Goal: Task Accomplishment & Management: Complete application form

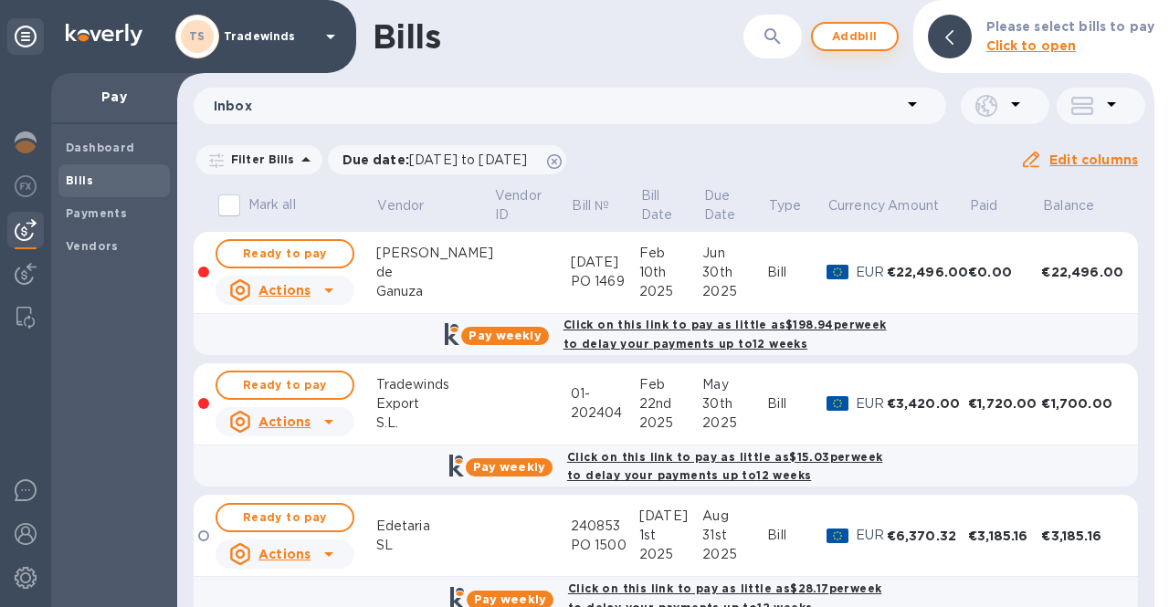
click at [856, 45] on span "Add bill" at bounding box center [854, 37] width 55 height 22
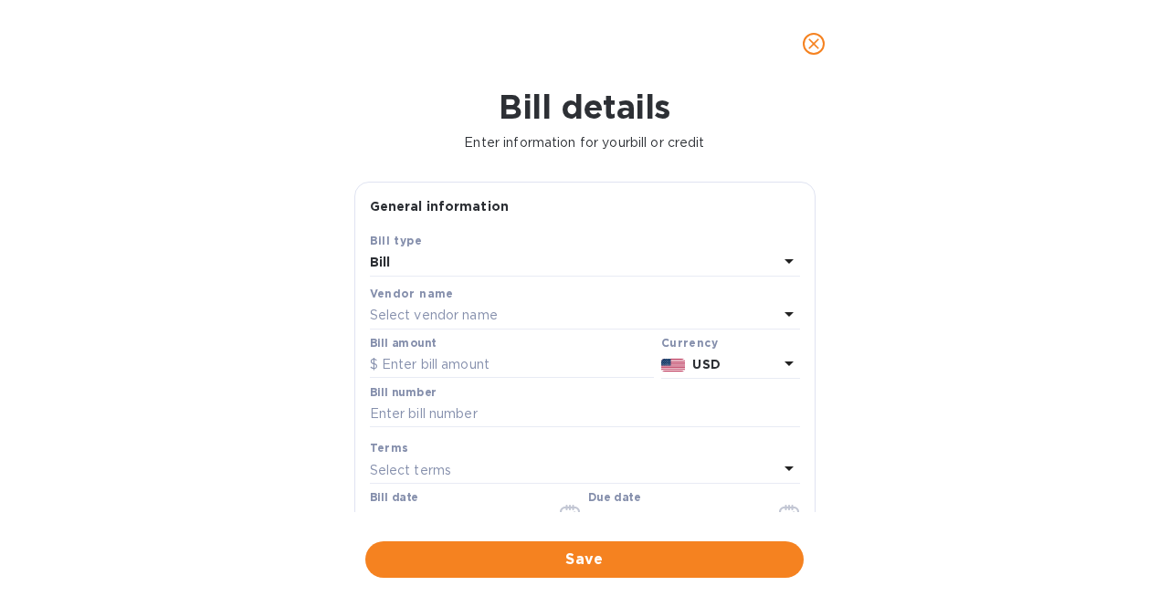
click at [450, 313] on p "Select vendor name" at bounding box center [434, 315] width 128 height 19
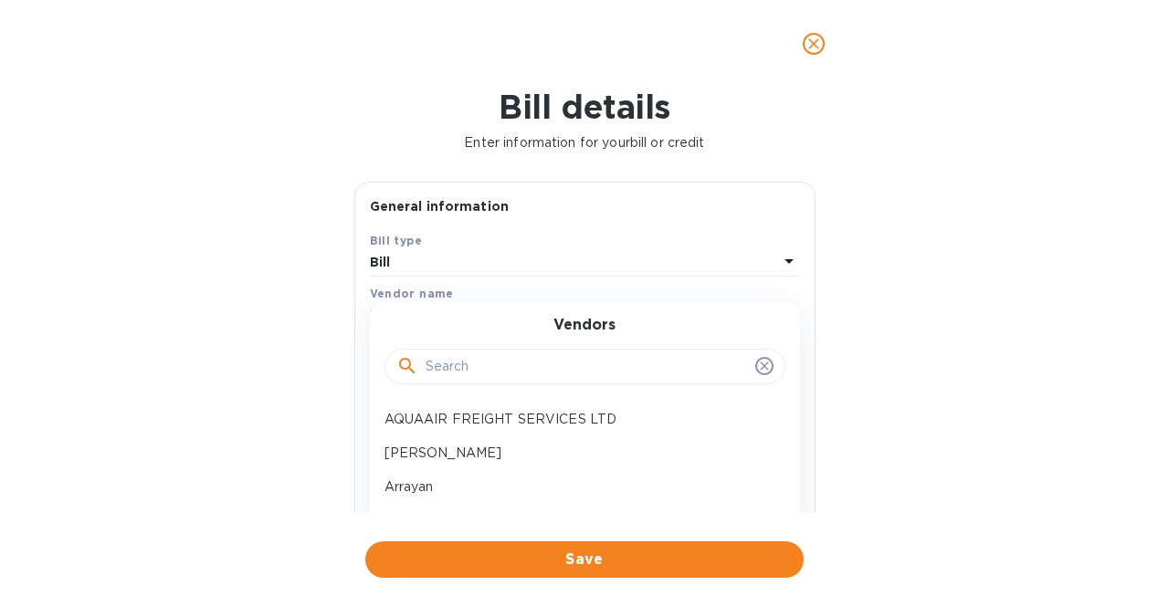
click at [460, 364] on input "text" at bounding box center [586, 366] width 322 height 27
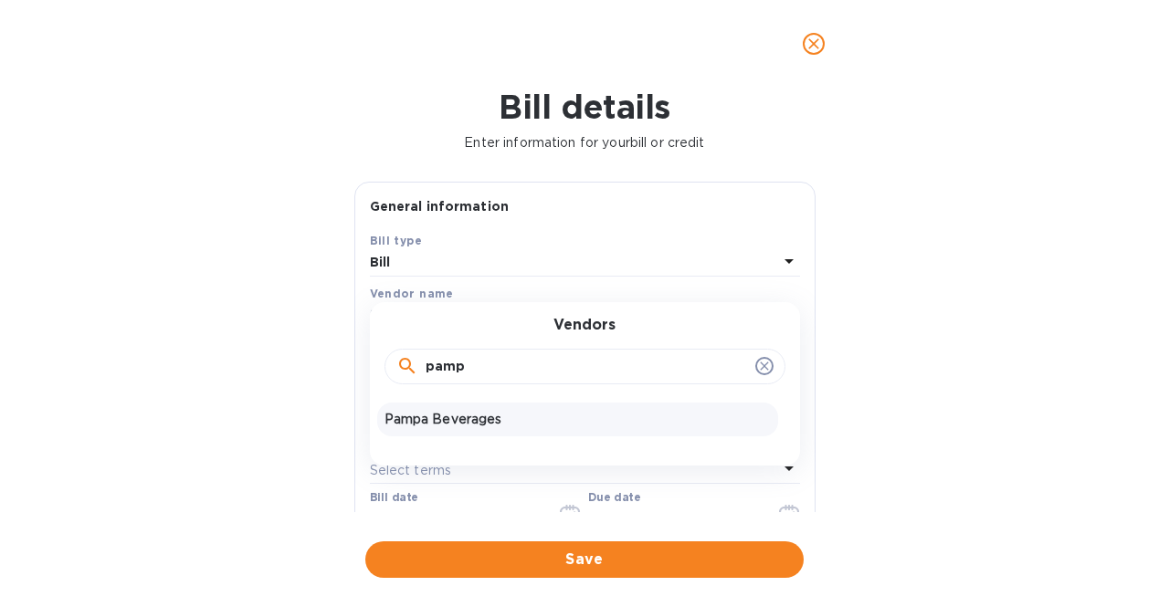
type input "pamp"
click at [446, 424] on p "Pampa Beverages" at bounding box center [577, 419] width 386 height 19
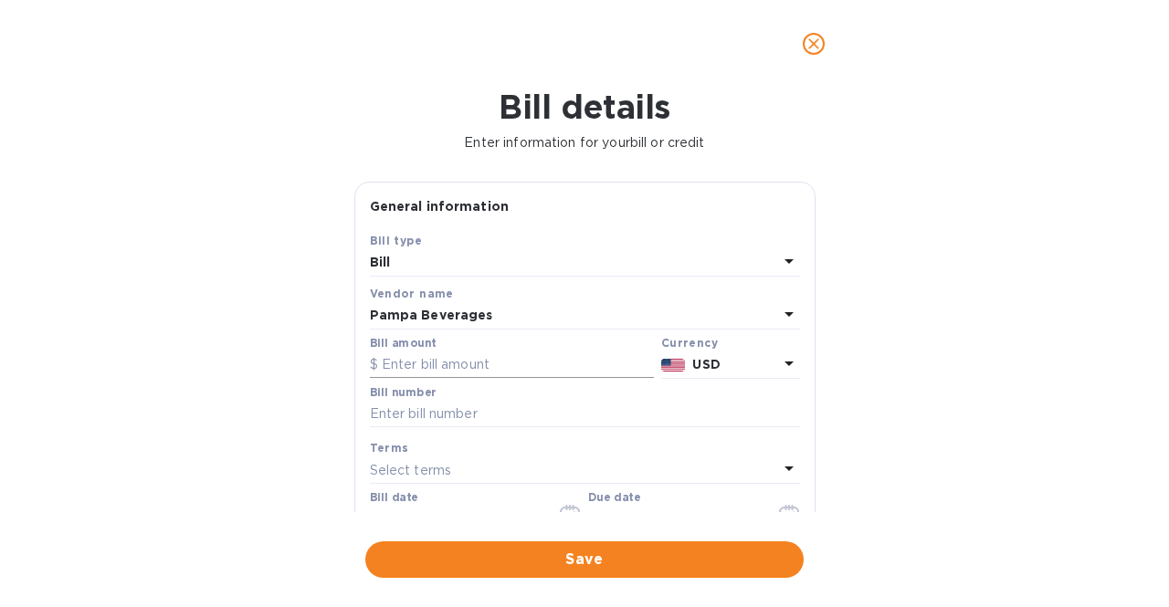
click at [475, 359] on input "text" at bounding box center [512, 365] width 284 height 27
type input "3,402"
click at [523, 417] on input "text" at bounding box center [585, 414] width 430 height 27
paste input "33881"
click at [370, 415] on input "33881" at bounding box center [585, 414] width 430 height 27
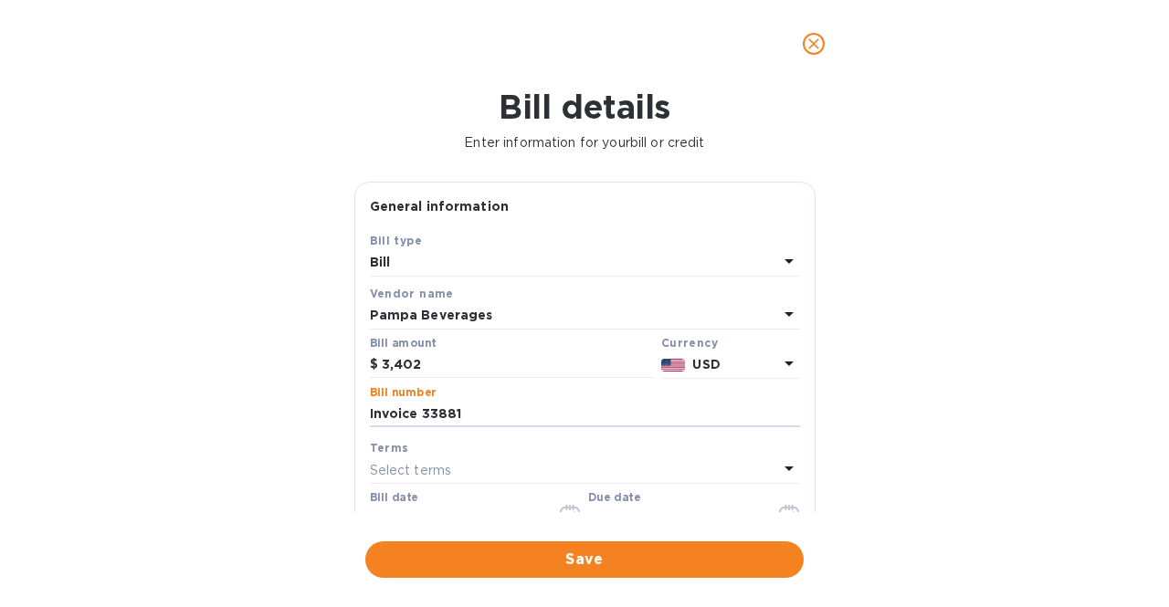
type input "Invoice 33881"
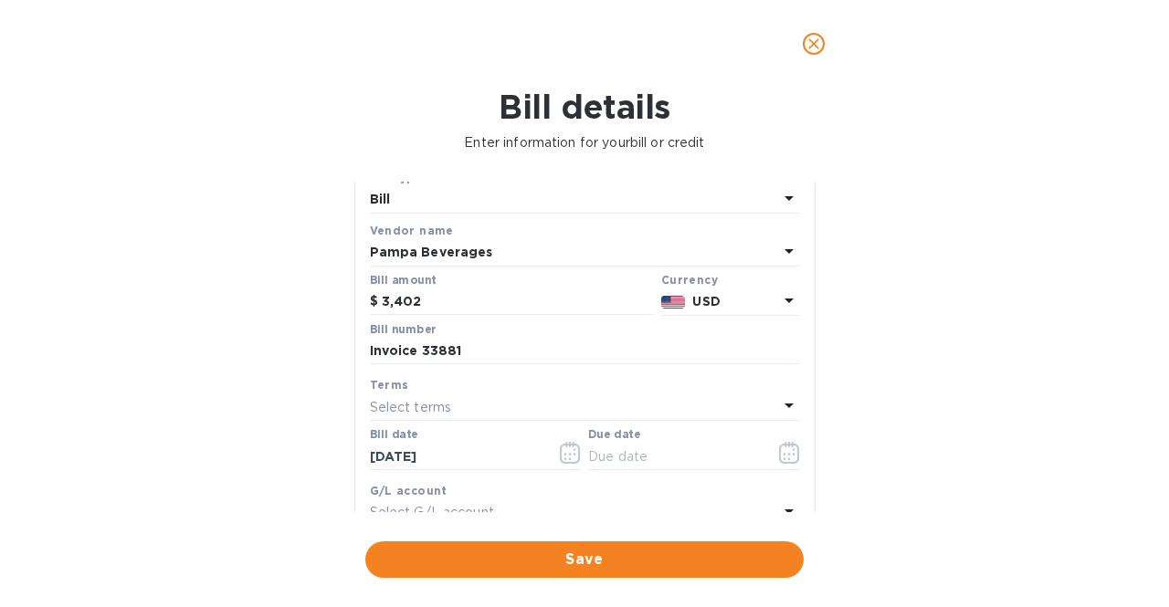
scroll to position [68, 0]
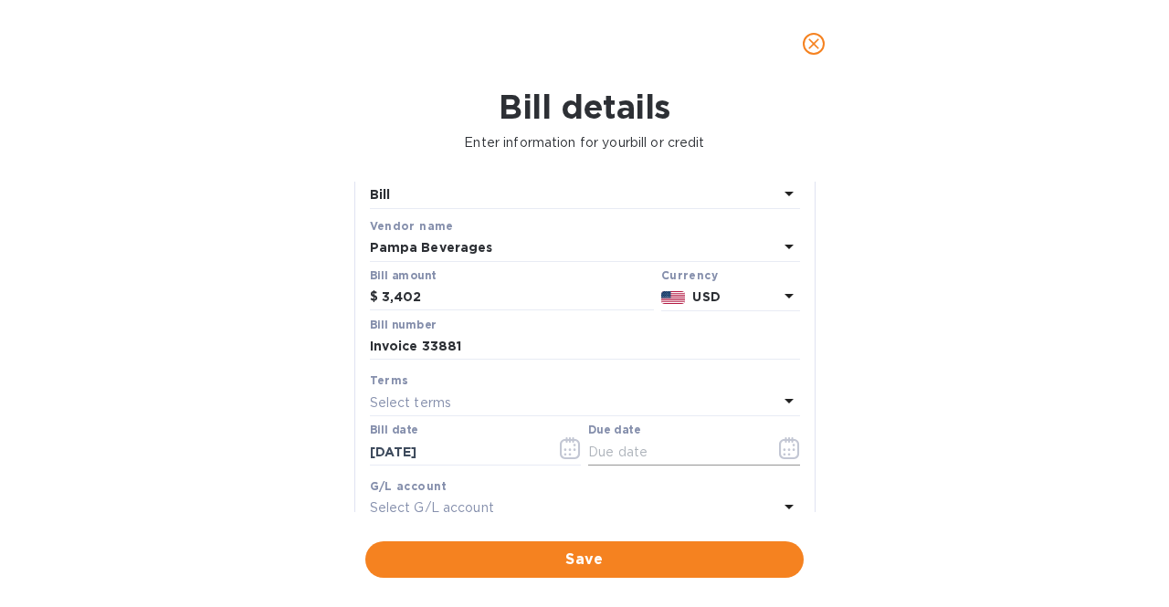
click at [788, 454] on icon "button" at bounding box center [789, 448] width 21 height 22
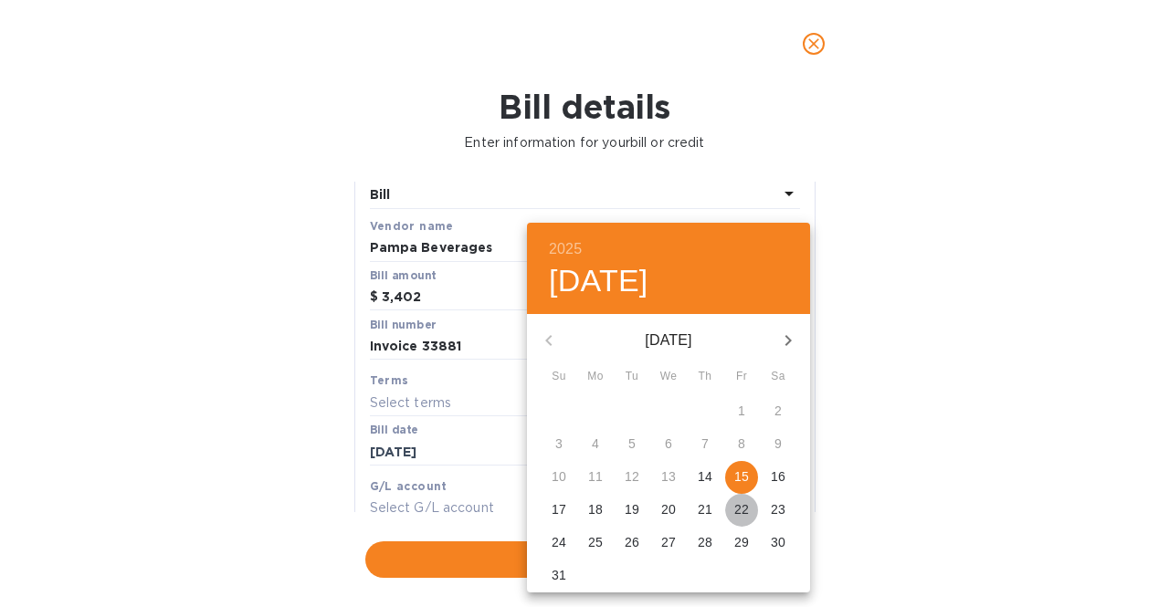
click at [741, 512] on p "22" at bounding box center [741, 509] width 15 height 18
type input "[DATE]"
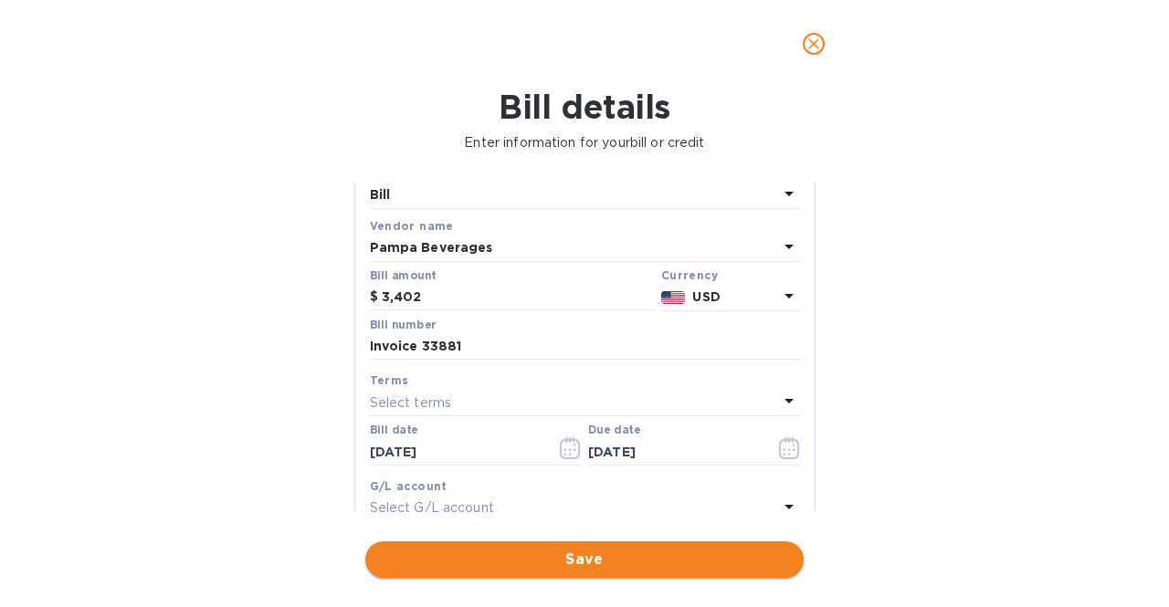
click at [592, 554] on span "Save" at bounding box center [584, 560] width 409 height 22
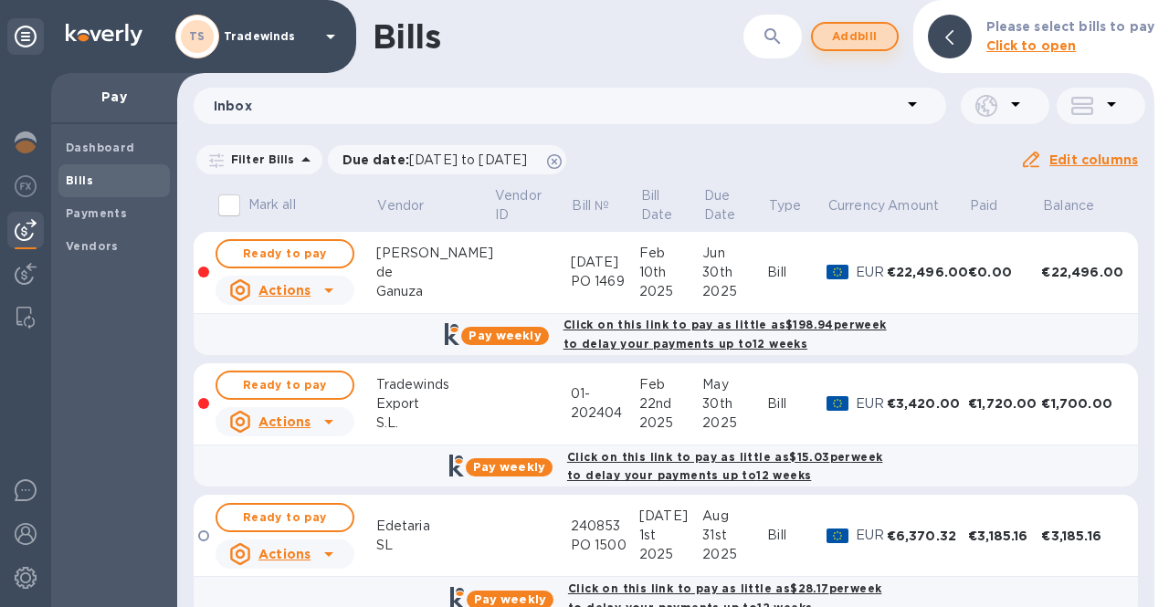
click at [862, 30] on span "Add bill" at bounding box center [854, 37] width 55 height 22
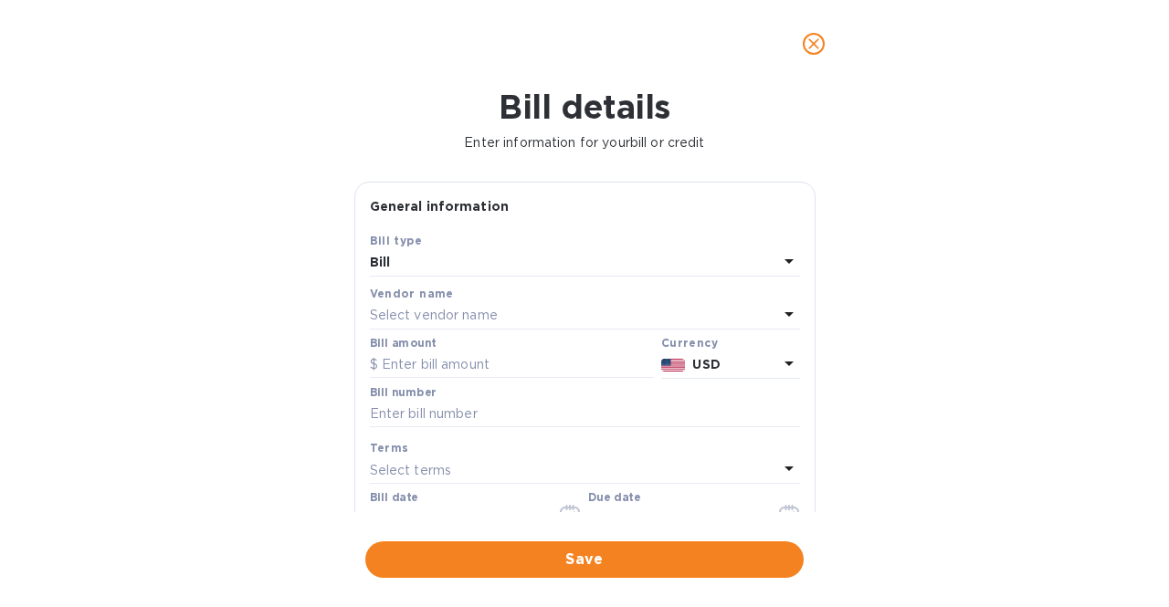
click at [467, 314] on p "Select vendor name" at bounding box center [434, 315] width 128 height 19
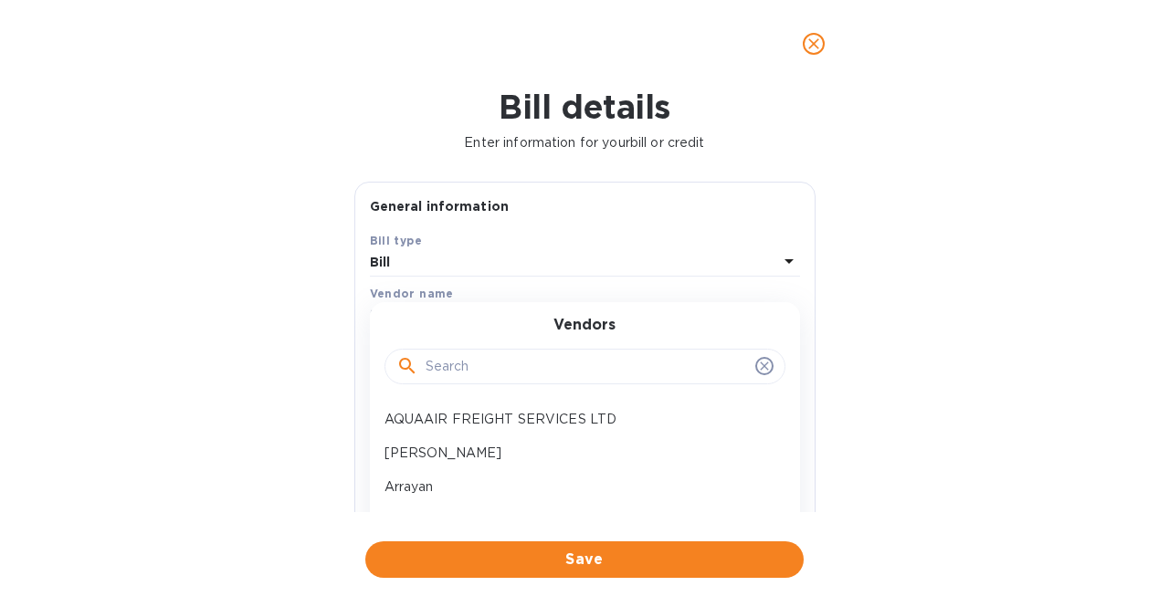
click at [478, 358] on input "text" at bounding box center [586, 366] width 322 height 27
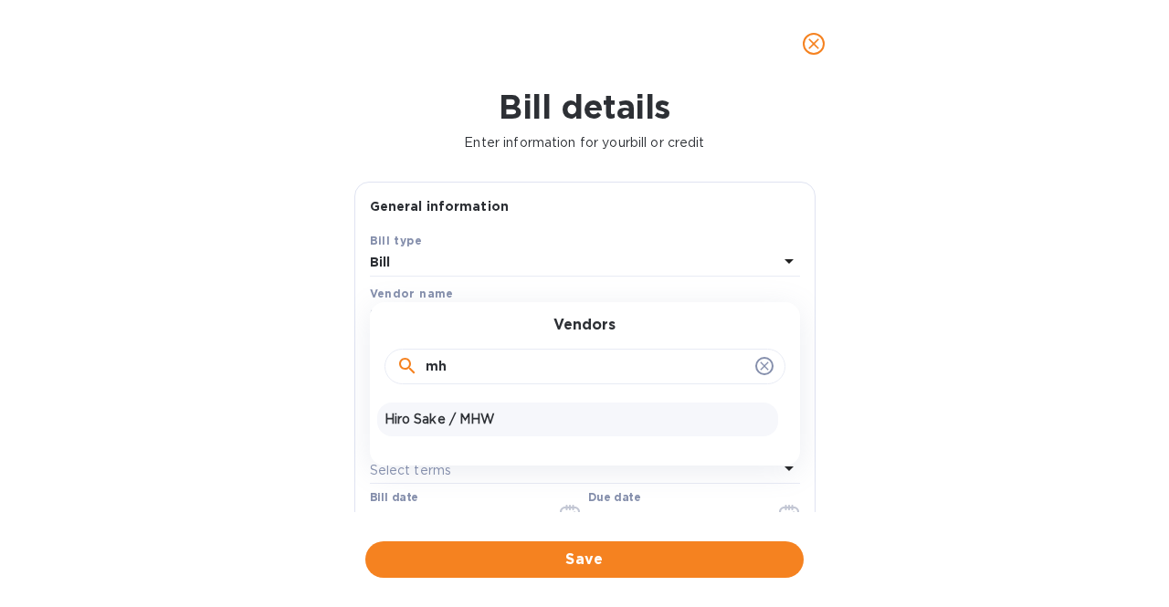
type input "mh"
click at [467, 413] on p "Hiro Sake / MHW" at bounding box center [577, 419] width 386 height 19
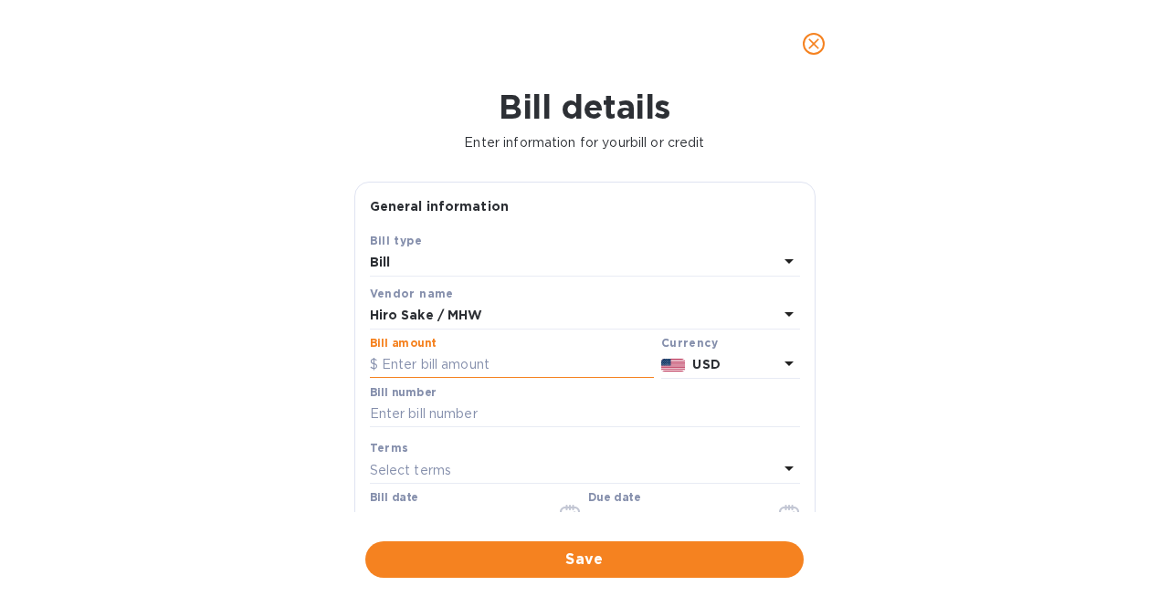
click at [471, 361] on input "text" at bounding box center [512, 365] width 284 height 27
type input "2,360"
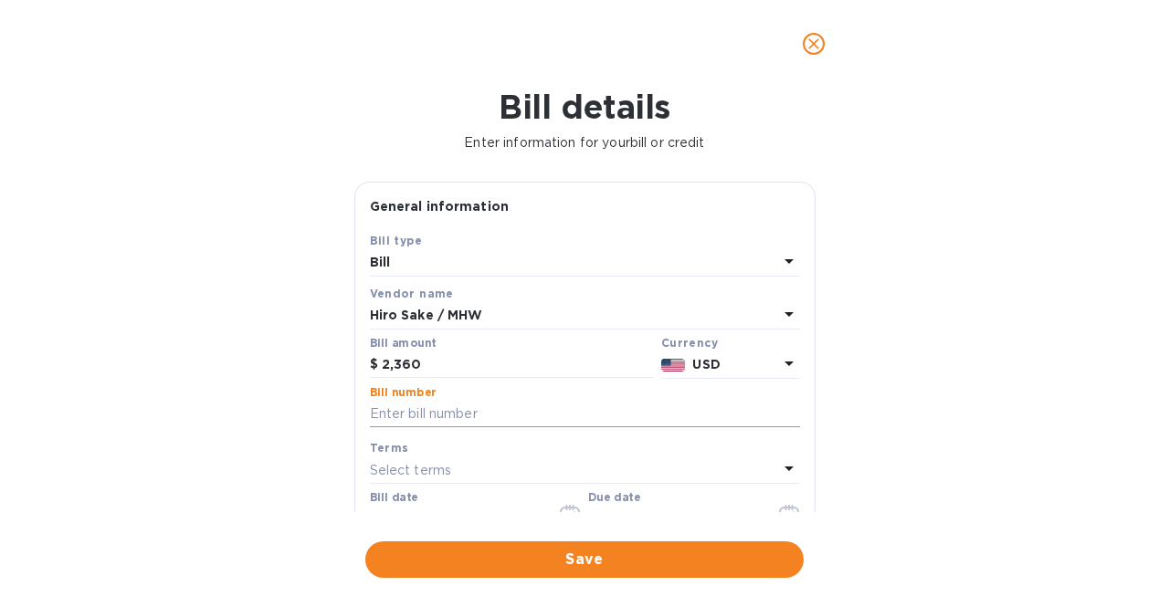
click at [474, 414] on input "text" at bounding box center [585, 414] width 430 height 27
click at [462, 417] on input "text" at bounding box center [585, 414] width 430 height 27
paste input "NFA000051234"
type input "NFA000051234"
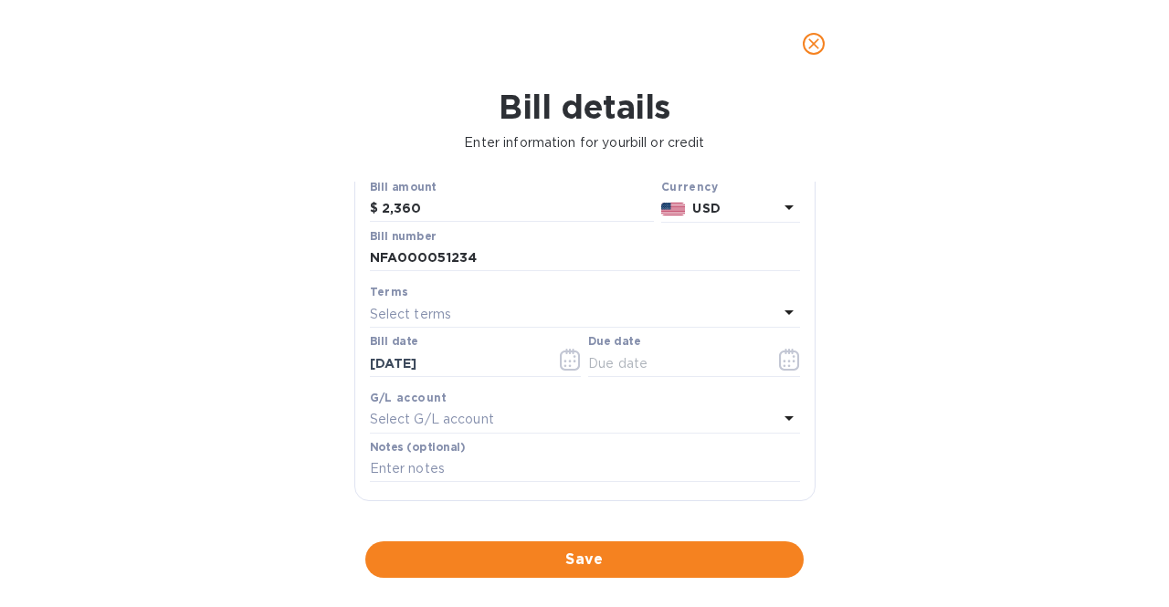
scroll to position [168, 0]
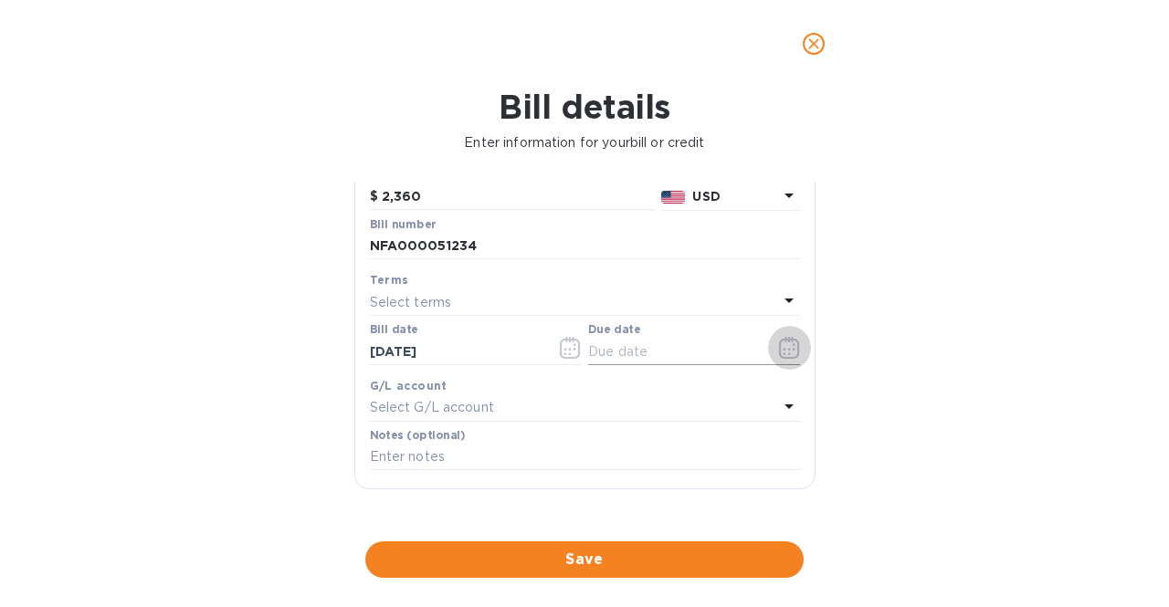
click at [789, 351] on icon "button" at bounding box center [789, 348] width 21 height 22
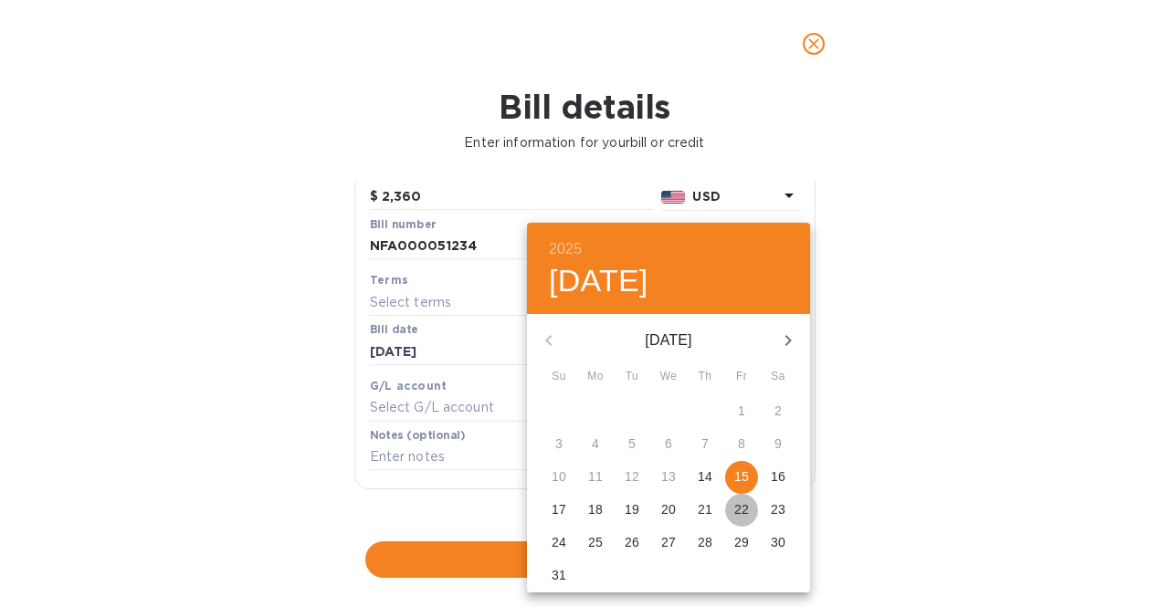
click at [745, 509] on p "22" at bounding box center [741, 509] width 15 height 18
type input "[DATE]"
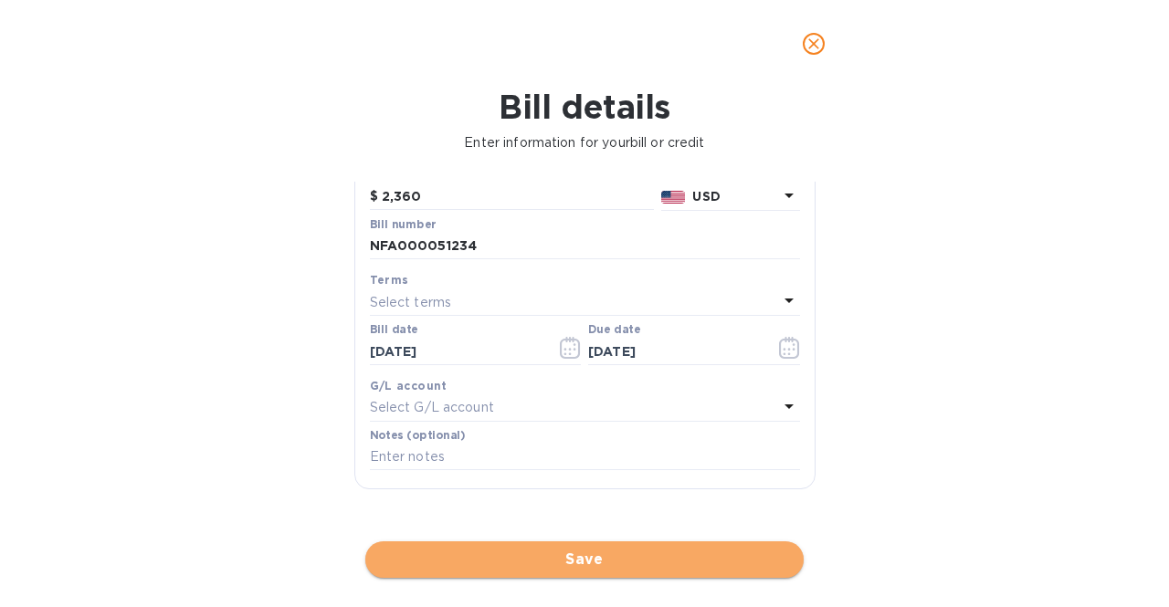
click at [635, 562] on span "Save" at bounding box center [584, 560] width 409 height 22
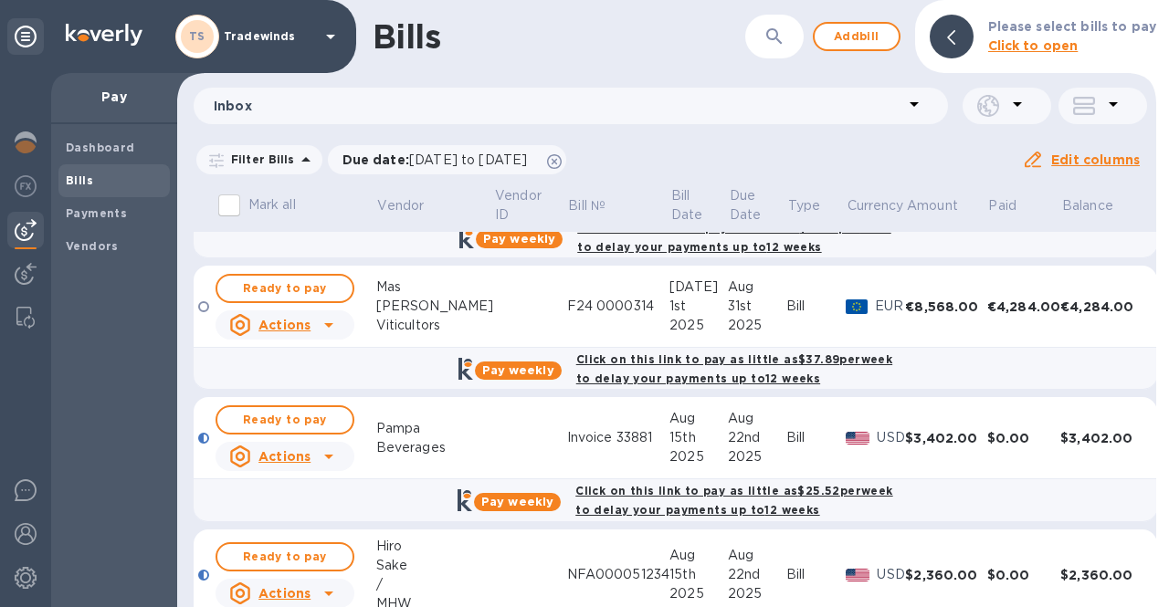
scroll to position [380, 0]
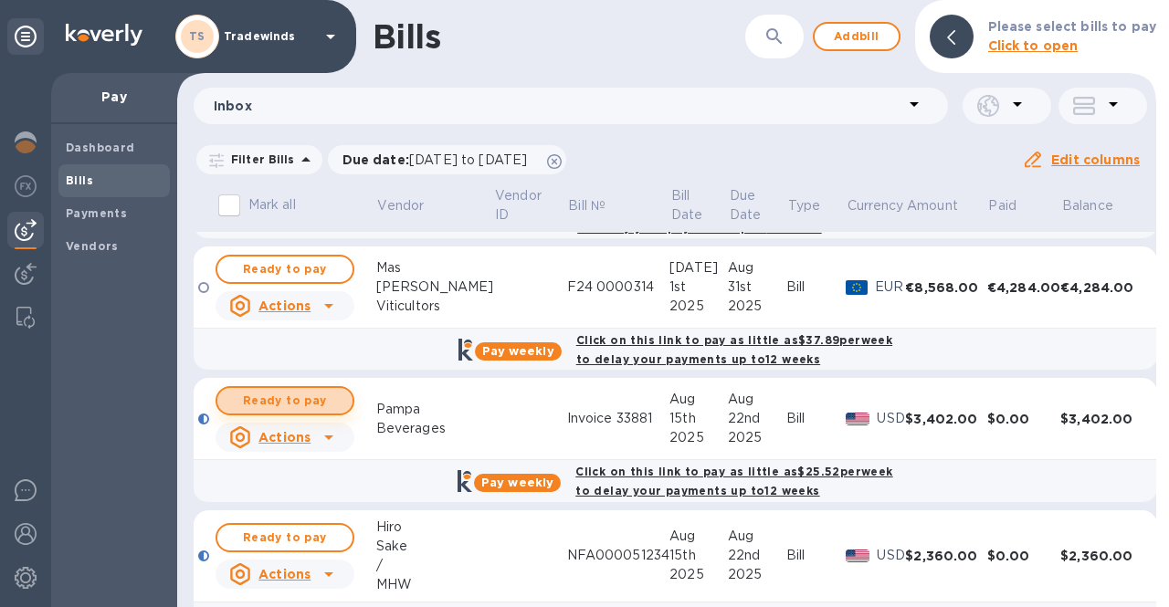
click at [310, 394] on span "Ready to pay" at bounding box center [285, 401] width 106 height 22
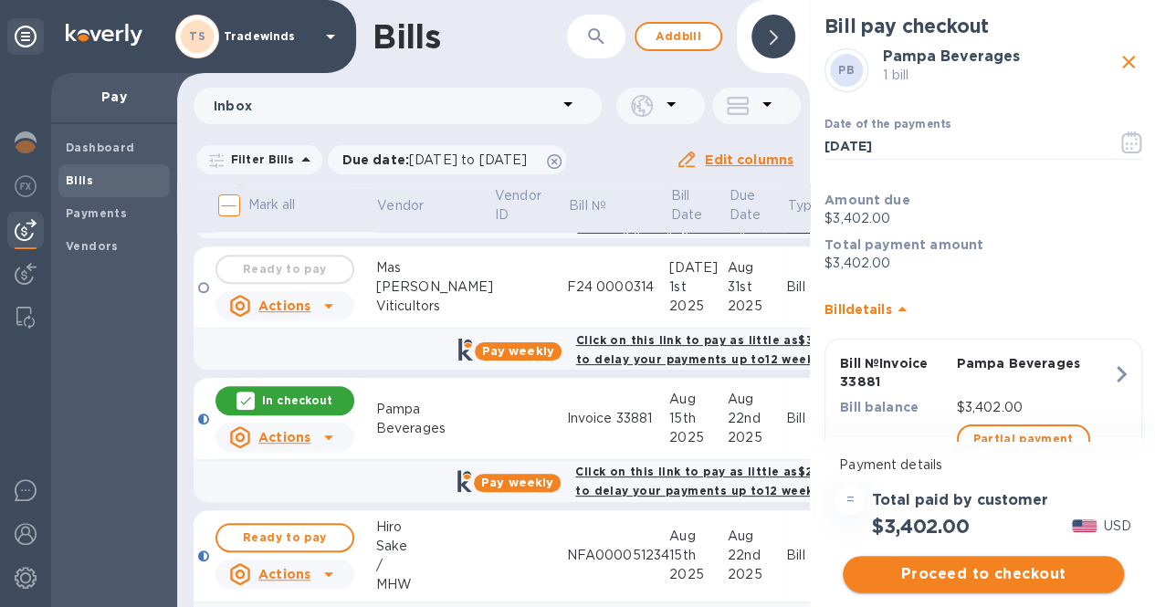
click at [982, 570] on span "Proceed to checkout" at bounding box center [983, 574] width 252 height 22
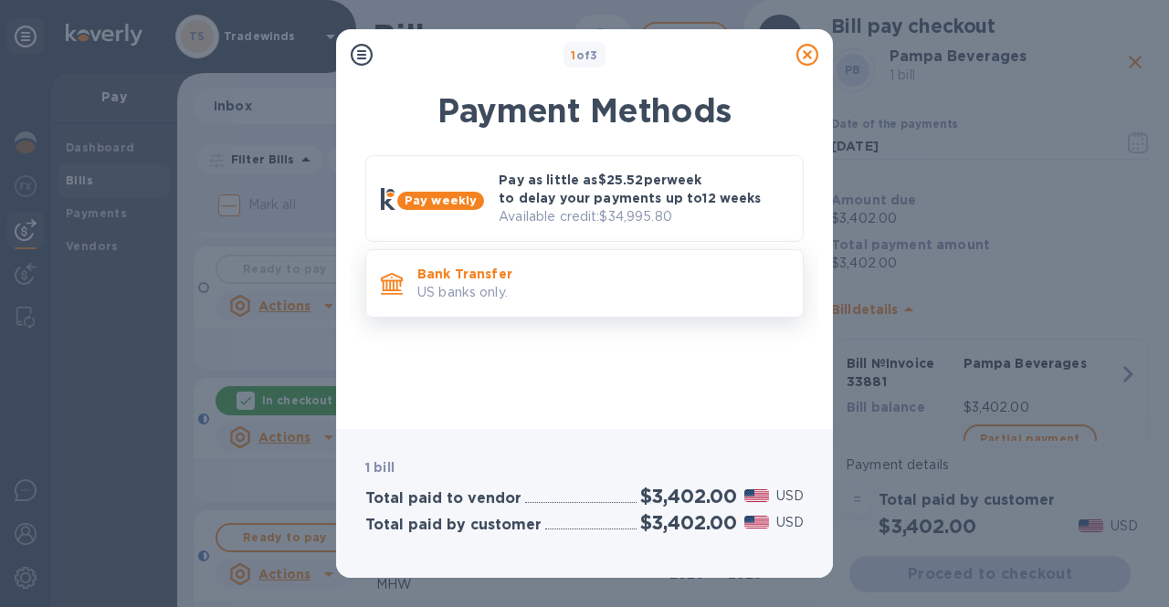
click at [593, 262] on div "Bank Transfer US banks only." at bounding box center [602, 283] width 385 height 52
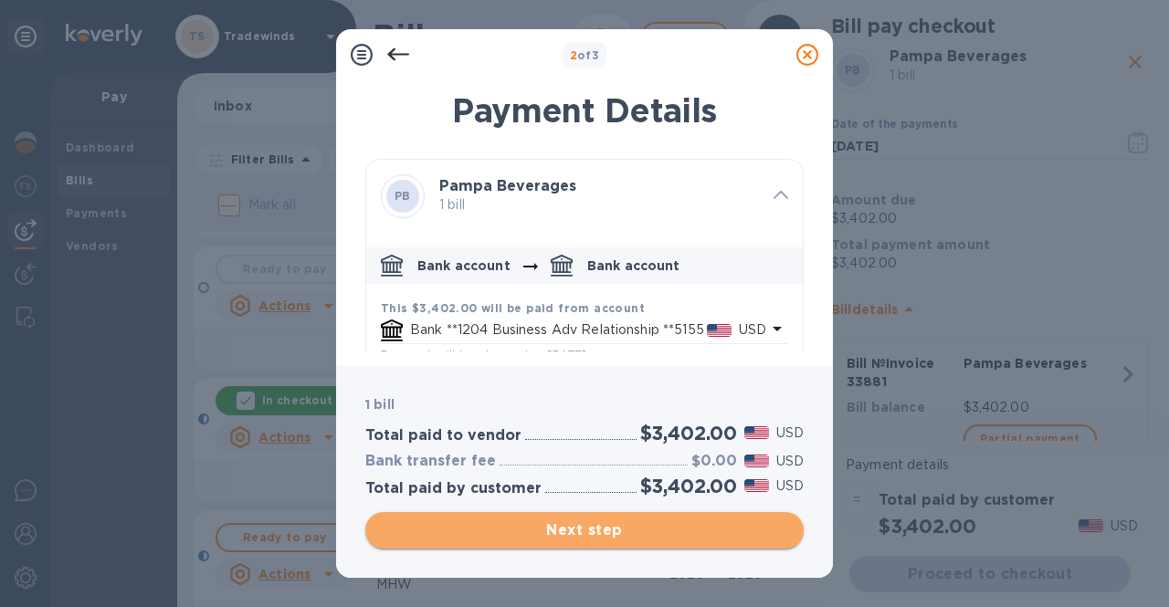
click at [628, 536] on span "Next step" at bounding box center [584, 531] width 409 height 22
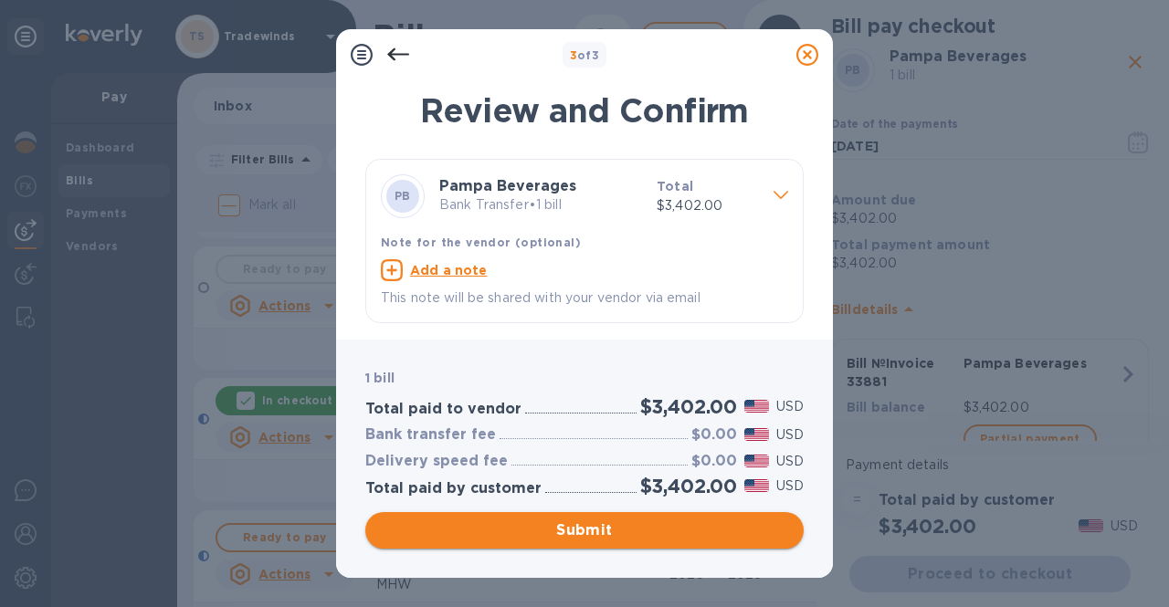
click at [628, 536] on span "Submit" at bounding box center [584, 531] width 409 height 22
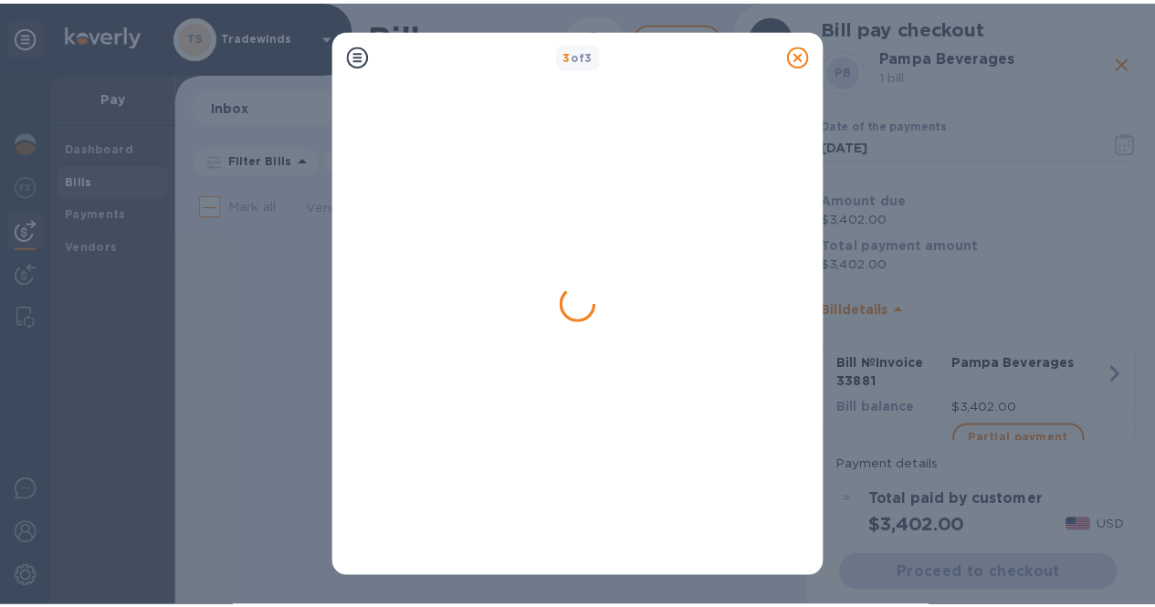
scroll to position [0, 0]
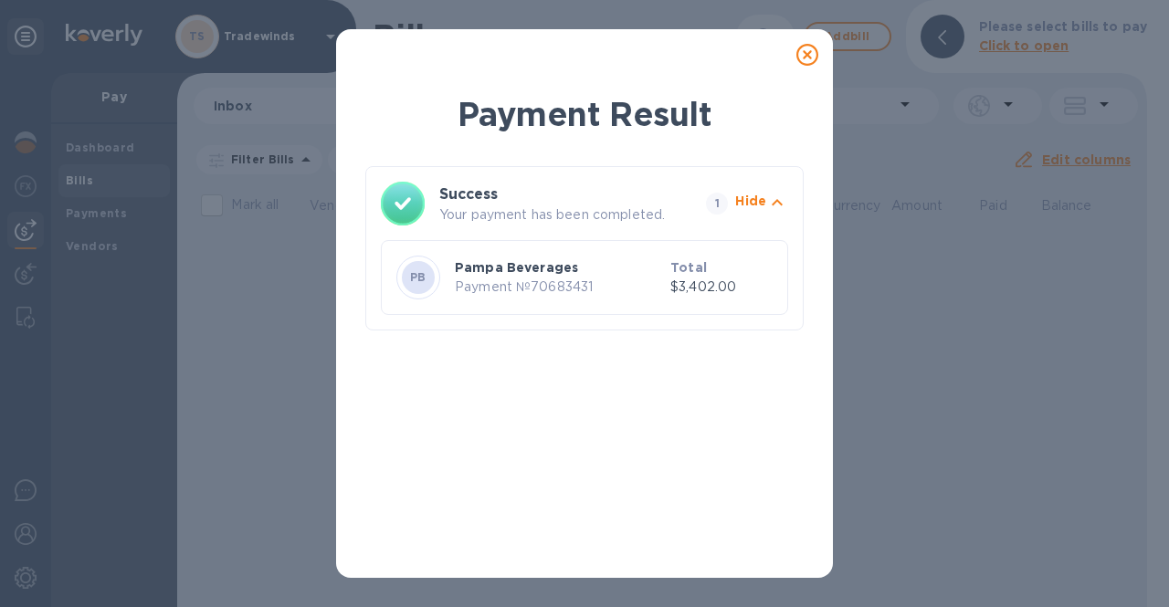
click at [804, 58] on icon at bounding box center [807, 55] width 22 height 22
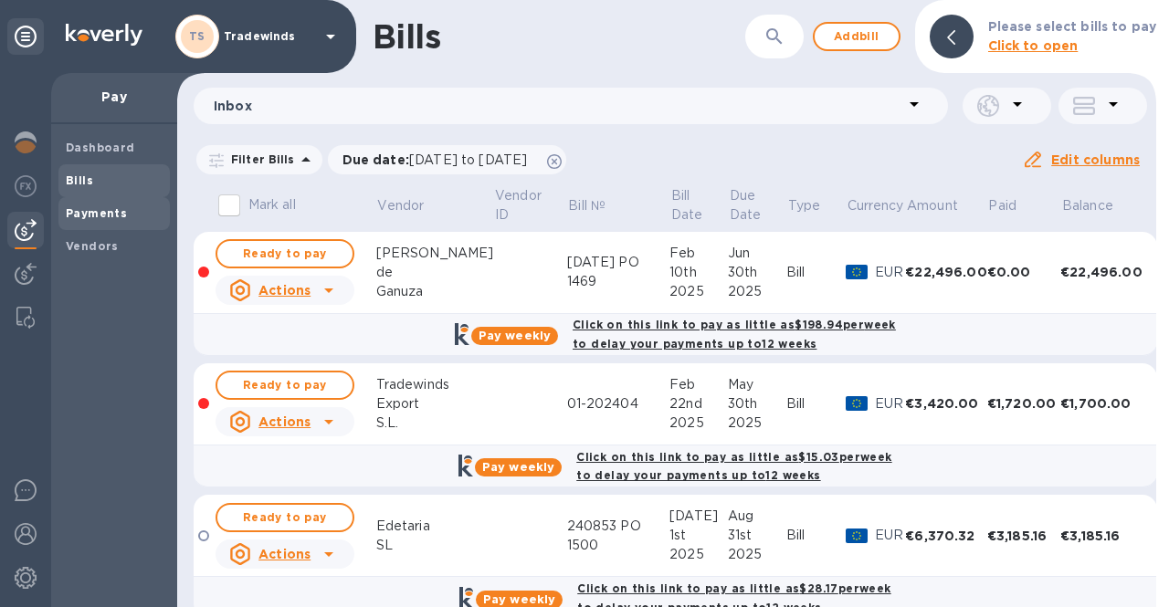
click at [100, 215] on b "Payments" at bounding box center [96, 213] width 61 height 14
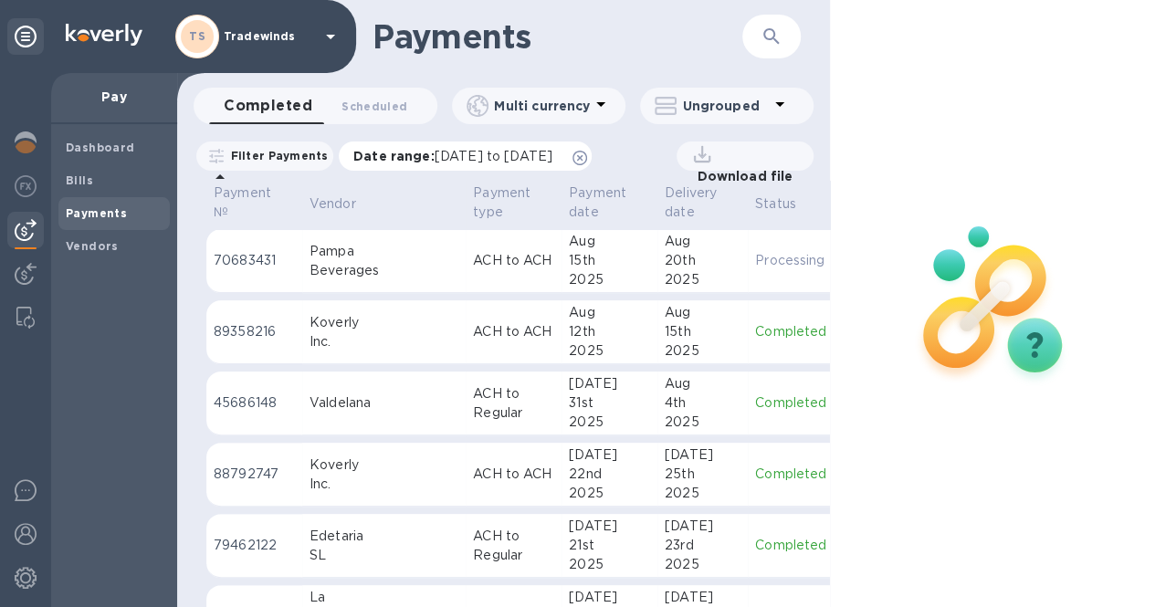
click at [500, 156] on span "[DATE] to [DATE]" at bounding box center [494, 156] width 118 height 15
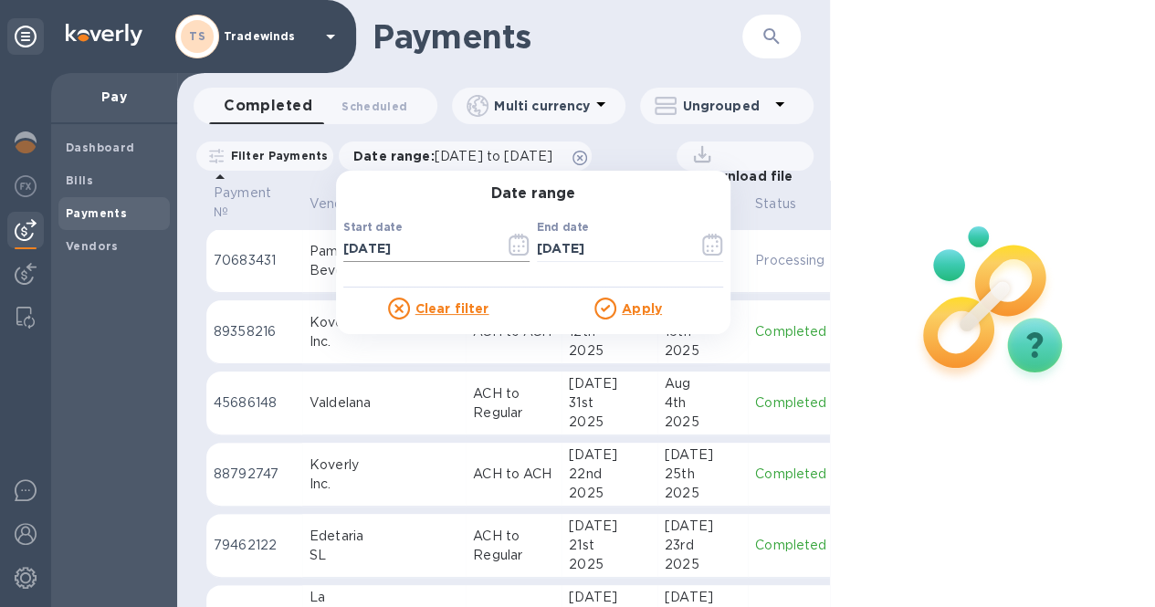
click at [530, 242] on icon "button" at bounding box center [519, 245] width 21 height 22
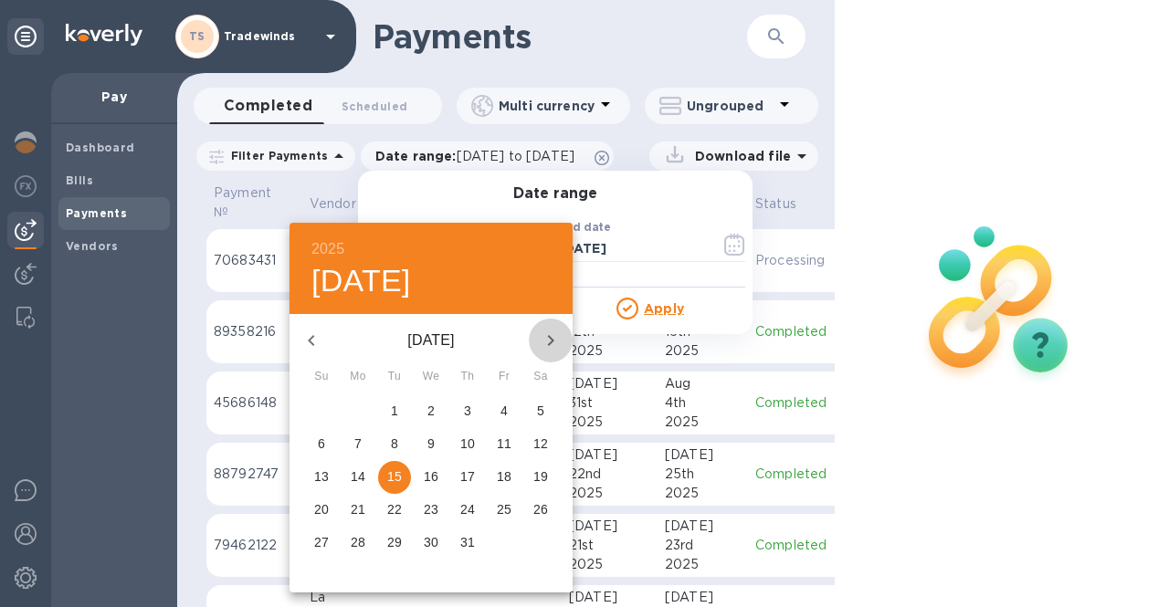
click at [551, 341] on icon "button" at bounding box center [551, 341] width 22 height 22
click at [508, 472] on p "15" at bounding box center [504, 476] width 15 height 18
type input "[DATE]"
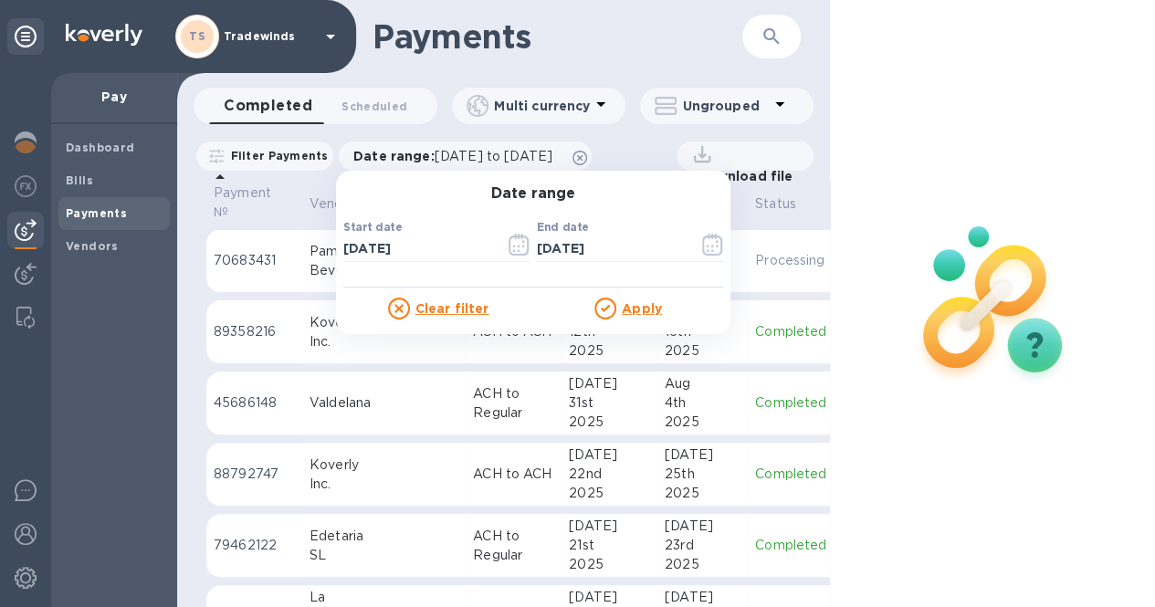
click at [656, 310] on u "Apply" at bounding box center [642, 308] width 40 height 15
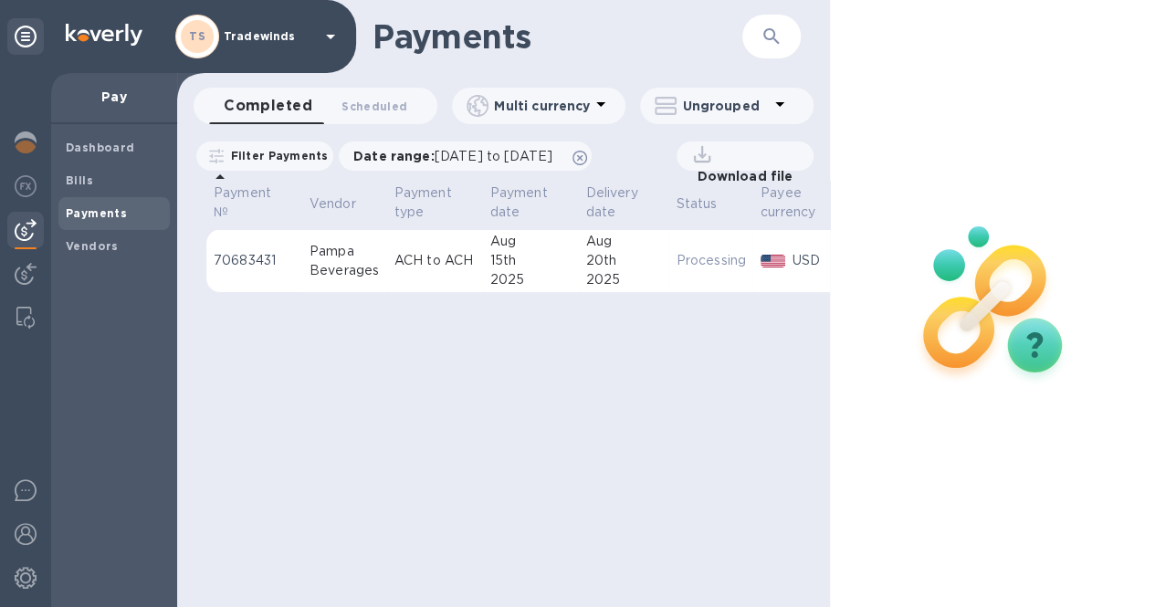
click at [762, 167] on p "Download file" at bounding box center [740, 176] width 103 height 18
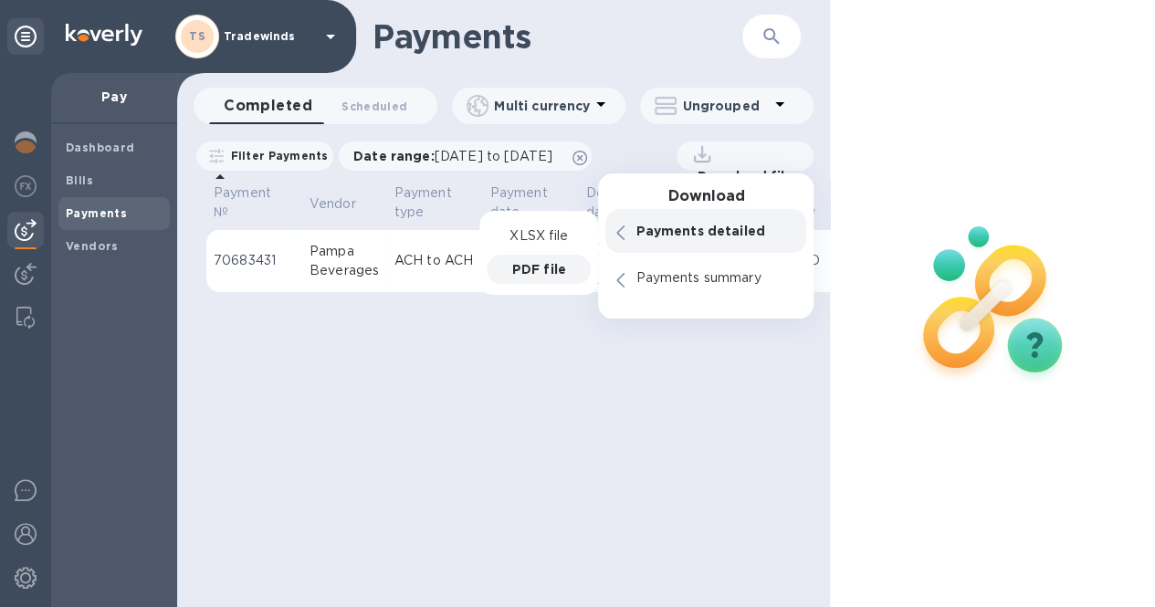
click at [530, 268] on p "PDF file" at bounding box center [539, 269] width 54 height 18
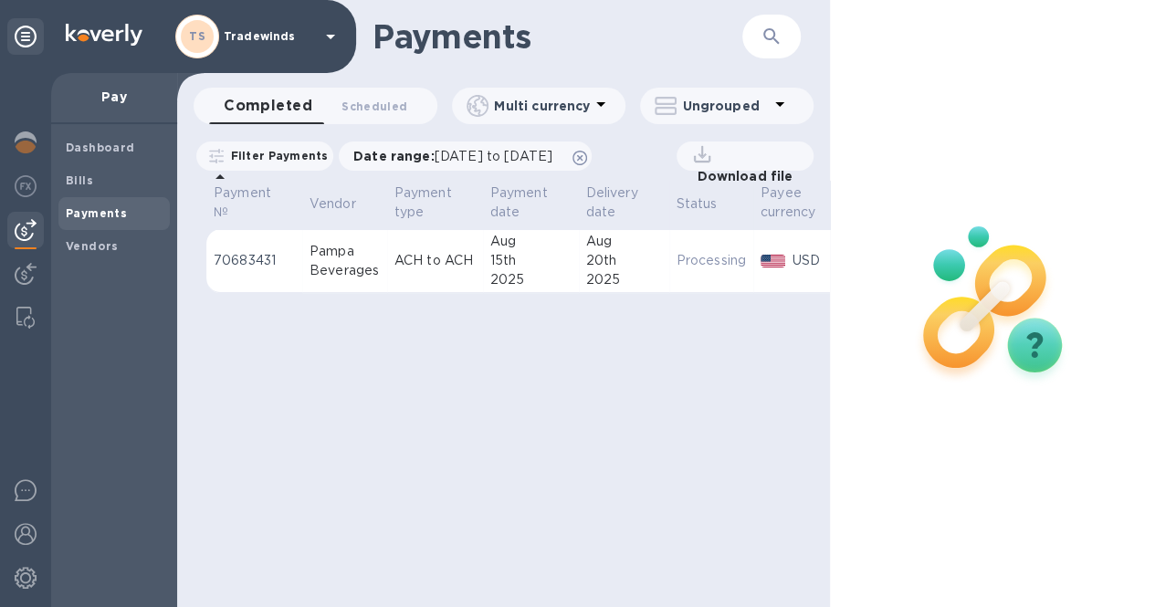
click at [714, 437] on div "Payments ​ Completed 0 Scheduled 0 Multi currency Ungrouped Filter Payments Dat…" at bounding box center [503, 303] width 653 height 607
drag, startPoint x: 278, startPoint y: 259, endPoint x: 215, endPoint y: 259, distance: 63.0
click at [215, 259] on p "70683431" at bounding box center [254, 260] width 81 height 19
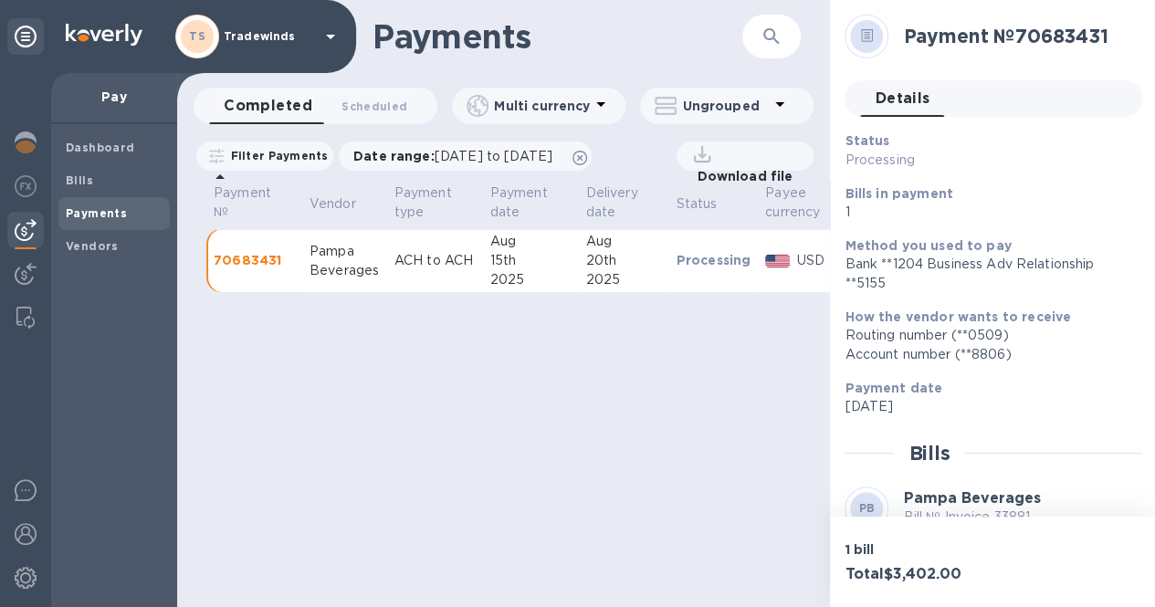
click at [459, 397] on div "Payments ​ Completed 0 Scheduled 0 Multi currency Ungrouped Filter Payments Dat…" at bounding box center [503, 303] width 653 height 607
